Goal: Task Accomplishment & Management: Manage account settings

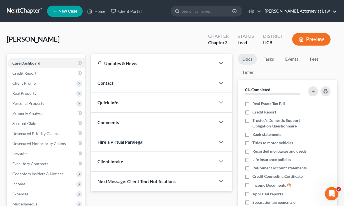
click at [307, 11] on link "Carrie Magerl, Attorney at Law" at bounding box center [299, 11] width 75 height 10
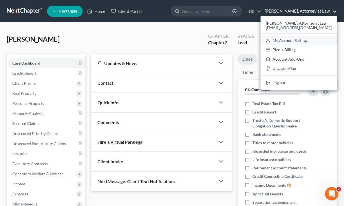
click at [298, 41] on link "My Account Settings" at bounding box center [298, 41] width 76 height 10
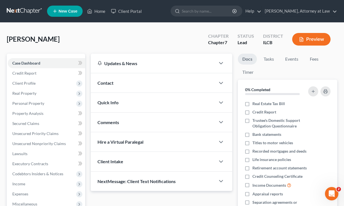
select select "23"
select select "14"
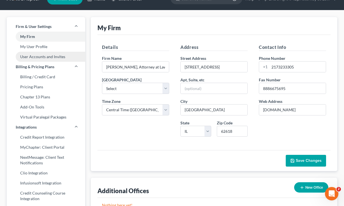
scroll to position [15, 0]
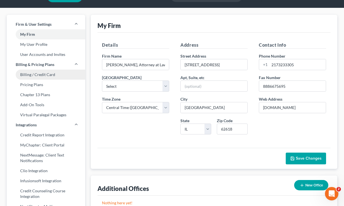
click at [39, 74] on link "Billing / Credit Card" at bounding box center [46, 75] width 78 height 10
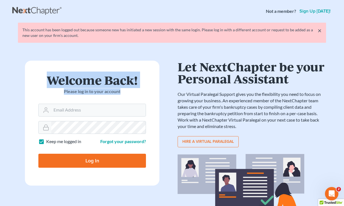
drag, startPoint x: 123, startPoint y: 93, endPoint x: 51, endPoint y: 79, distance: 73.6
click at [51, 79] on div "Welcome Back! Please log in to your account" at bounding box center [92, 89] width 108 height 30
click at [51, 79] on h1 "Welcome Back!" at bounding box center [92, 80] width 108 height 12
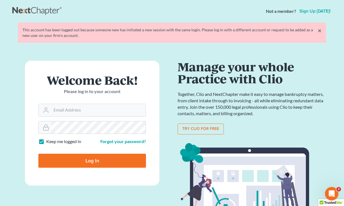
click at [320, 33] on link "×" at bounding box center [320, 30] width 4 height 7
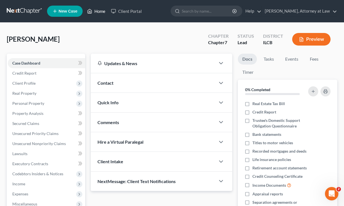
click at [98, 10] on link "Home" at bounding box center [96, 11] width 24 height 10
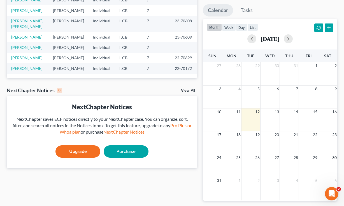
scroll to position [117, 0]
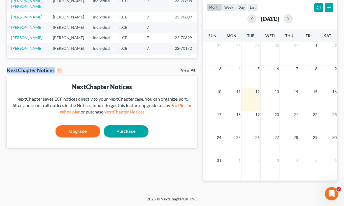
drag, startPoint x: 63, startPoint y: 70, endPoint x: 6, endPoint y: 72, distance: 56.9
click at [6, 72] on div "Recent Cases 15 View All Name unfold_more expand_more expand_less Attorney unfo…" at bounding box center [102, 51] width 196 height 277
click at [99, 61] on div "Recent Cases 15 View All Name unfold_more expand_more expand_less Attorney unfo…" at bounding box center [102, 51] width 196 height 277
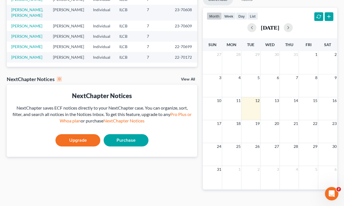
scroll to position [106, 0]
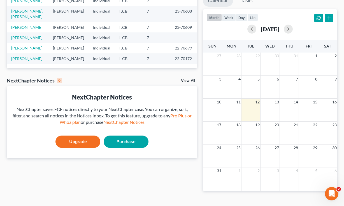
click at [189, 81] on link "View All" at bounding box center [188, 81] width 14 height 4
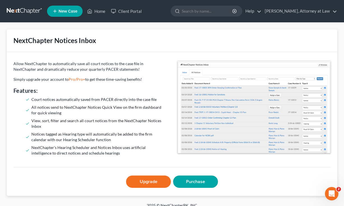
click at [309, 5] on ul "New Case Home Client Portal - No Result - See all results Or Press Enter... Hel…" at bounding box center [192, 11] width 290 height 15
click at [306, 11] on link "Carrie Magerl, Attorney at Law" at bounding box center [299, 11] width 75 height 10
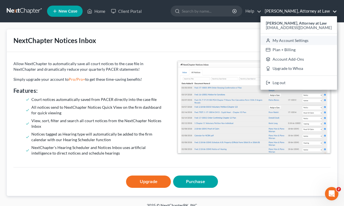
click at [293, 45] on link "My Account Settings" at bounding box center [298, 41] width 76 height 10
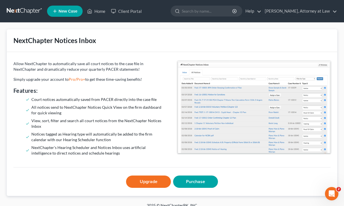
select select "24"
select select "23"
select select "14"
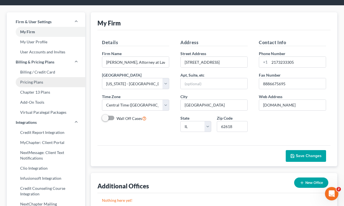
scroll to position [18, 0]
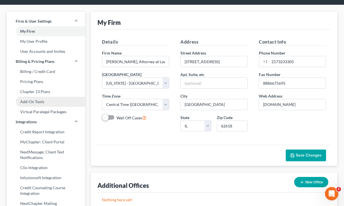
click at [42, 101] on link "Add-On Tools" at bounding box center [46, 102] width 78 height 10
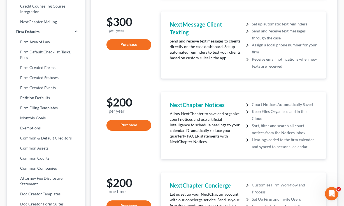
scroll to position [210, 0]
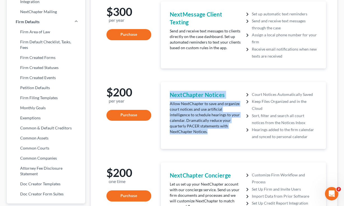
drag, startPoint x: 216, startPoint y: 133, endPoint x: 167, endPoint y: 93, distance: 63.5
click at [167, 93] on div "NextChapter Notices Allow NextChapter to save and organize court notices and us…" at bounding box center [205, 115] width 76 height 49
click at [212, 80] on div "$500 per year Purchase 7-Day Trial Doc Creator Automatically generate documents…" at bounding box center [214, 72] width 224 height 451
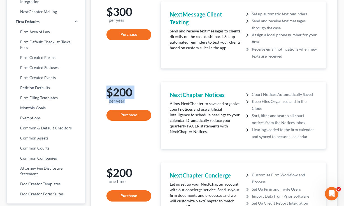
drag, startPoint x: 132, startPoint y: 104, endPoint x: 107, endPoint y: 95, distance: 27.0
click at [107, 95] on div "$200 per year Purchase" at bounding box center [126, 103] width 48 height 43
click at [155, 87] on div "NextChapter Notices Allow NextChapter to save and organize court notices and us…" at bounding box center [243, 115] width 176 height 67
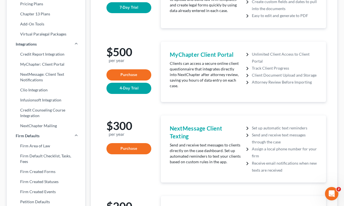
scroll to position [0, 0]
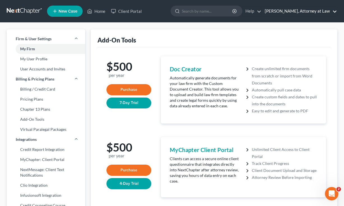
click at [298, 13] on link "Carrie Magerl, Attorney at Law" at bounding box center [299, 11] width 75 height 10
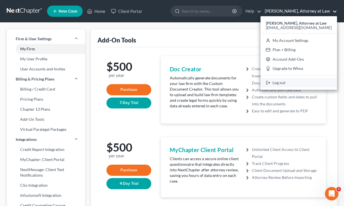
click at [292, 80] on link "Log out" at bounding box center [298, 83] width 76 height 10
